Goal: Task Accomplishment & Management: Use online tool/utility

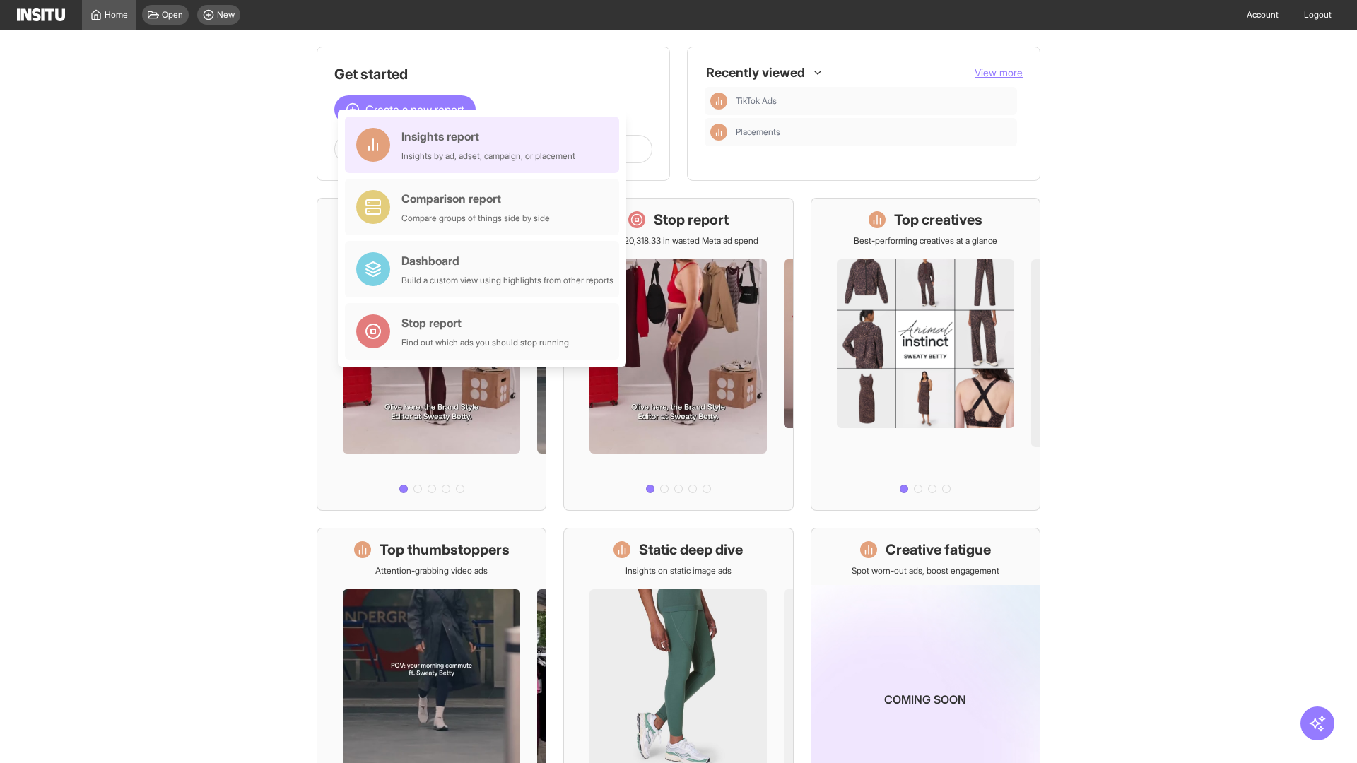
click at [486, 145] on div "Insights report Insights by ad, adset, campaign, or placement" at bounding box center [489, 145] width 174 height 34
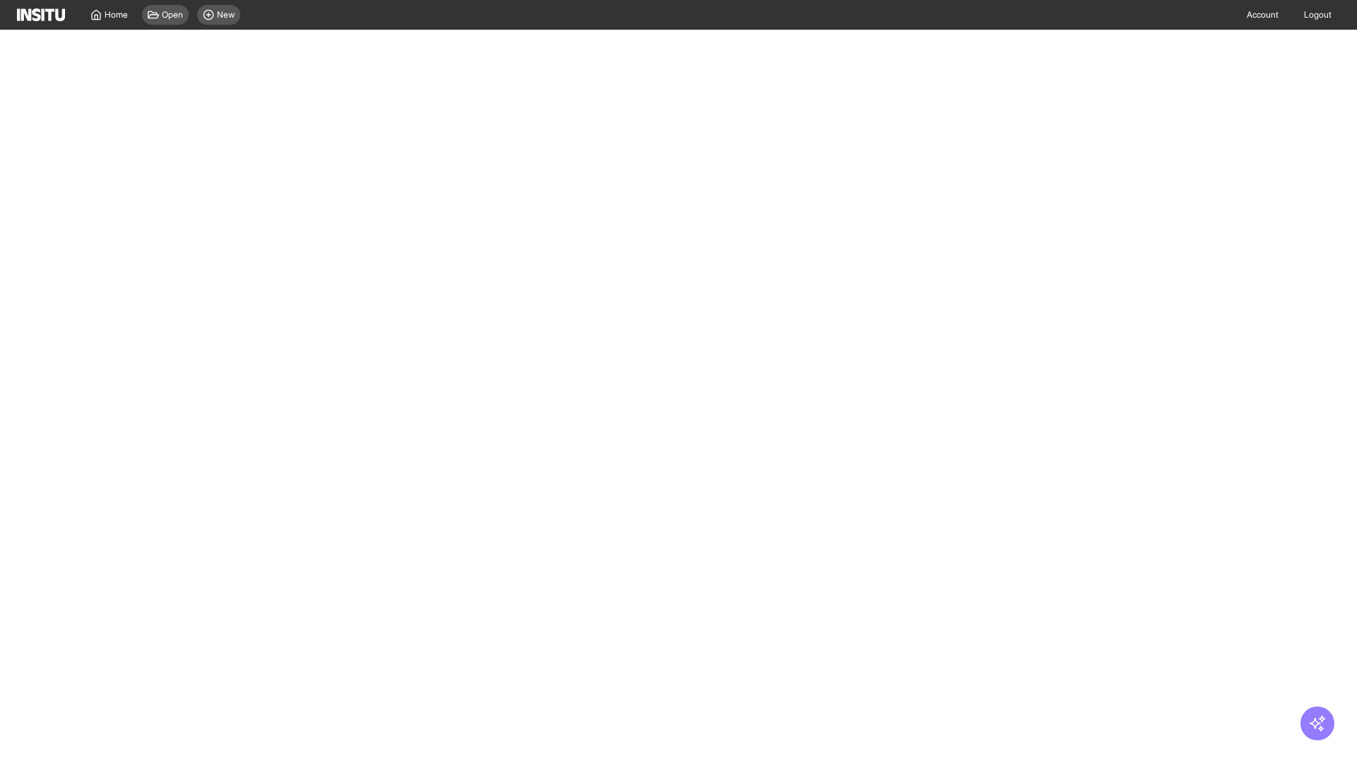
select select "**"
